Goal: Information Seeking & Learning: Learn about a topic

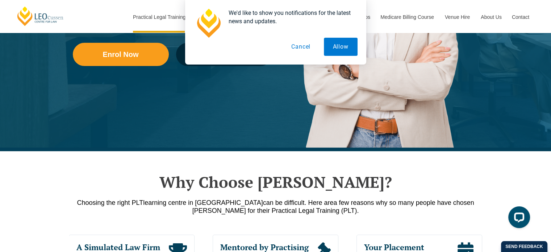
click at [299, 47] on button "Cancel" at bounding box center [300, 47] width 37 height 18
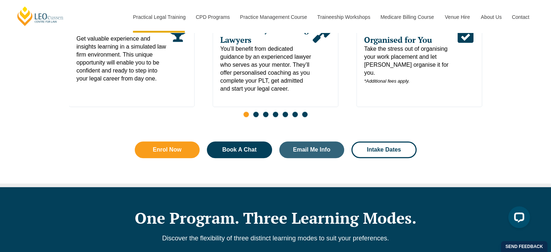
scroll to position [652, 0]
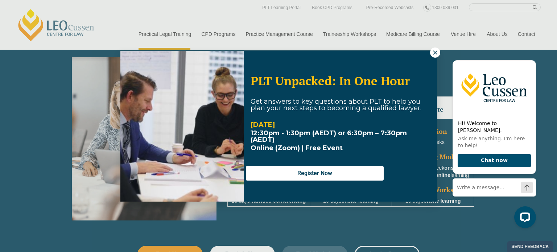
click at [432, 52] on icon at bounding box center [435, 52] width 7 height 7
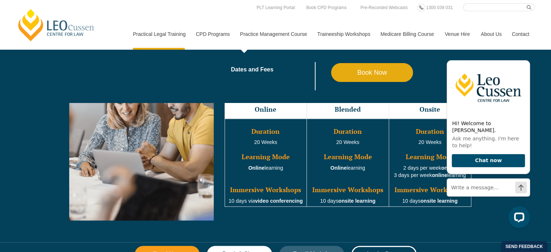
click at [264, 34] on link "Practice Management Course" at bounding box center [273, 33] width 77 height 31
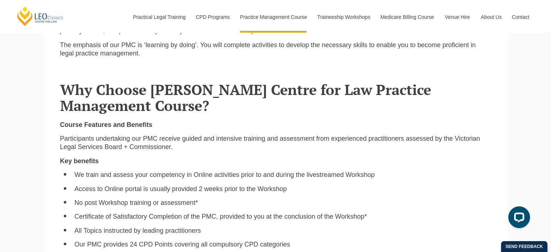
scroll to position [362, 0]
